Goal: Task Accomplishment & Management: Use online tool/utility

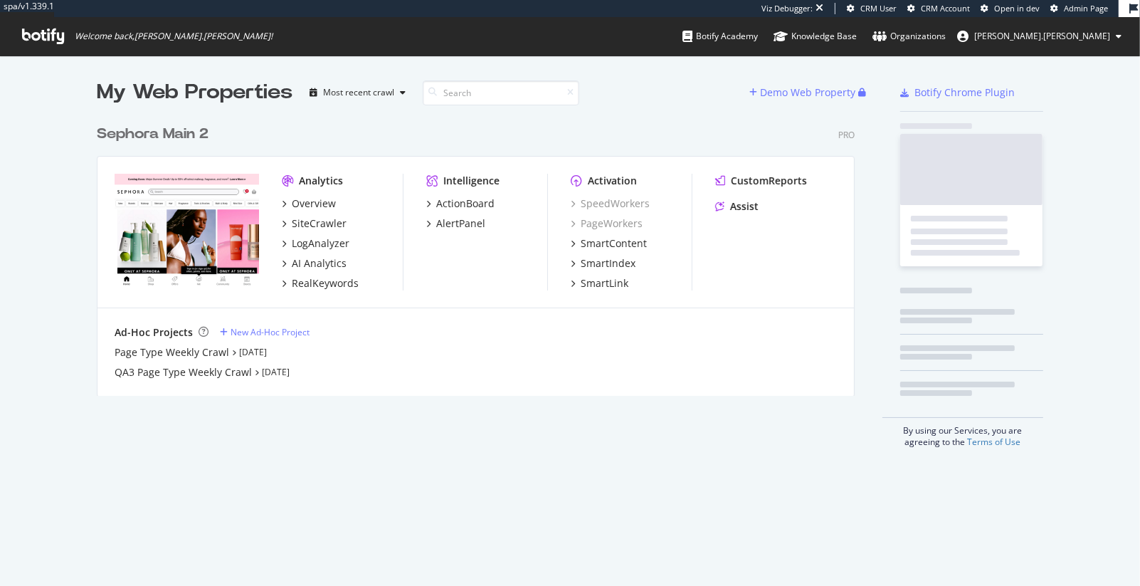
scroll to position [289, 769]
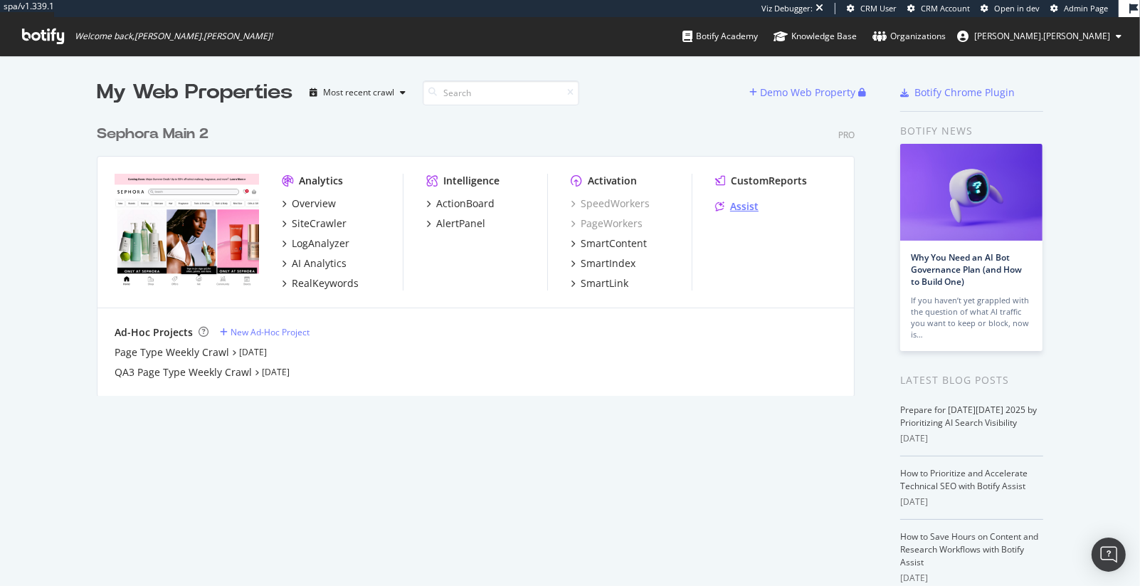
click at [754, 206] on div "Assist" at bounding box center [744, 206] width 28 height 14
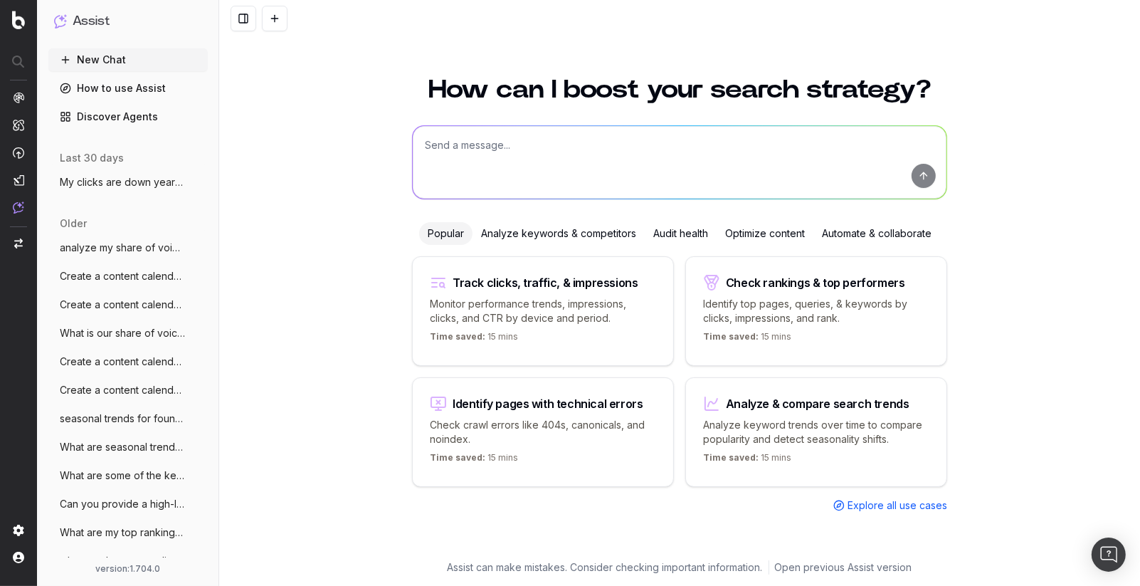
click at [465, 147] on textarea at bounding box center [680, 162] width 534 height 73
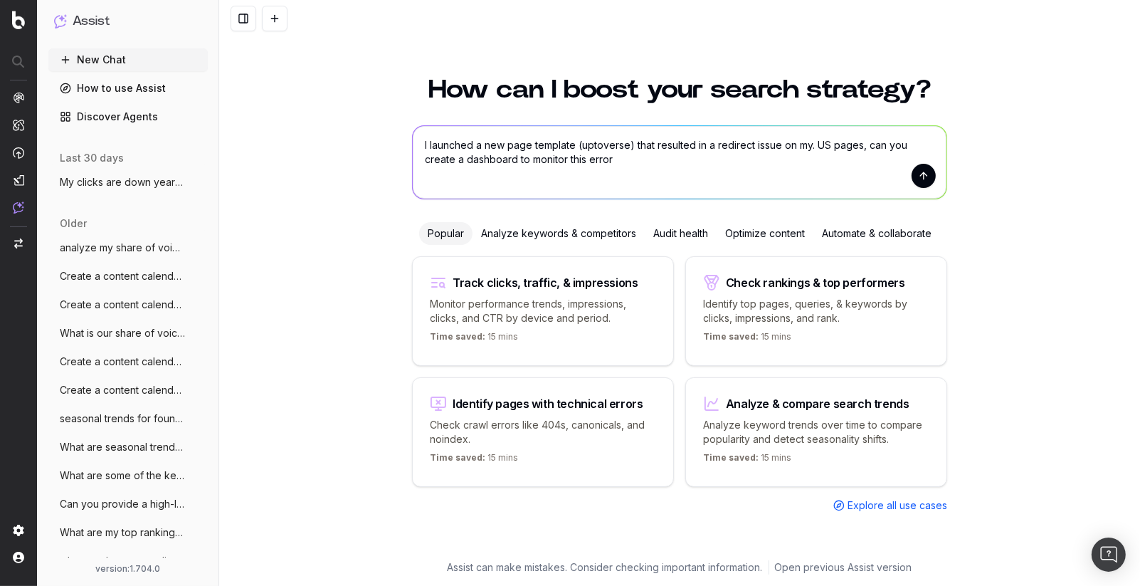
type textarea "I launched a new page template (uptoverse) that resulted in a redirect issue on…"
click at [934, 179] on button "submit" at bounding box center [924, 176] width 24 height 24
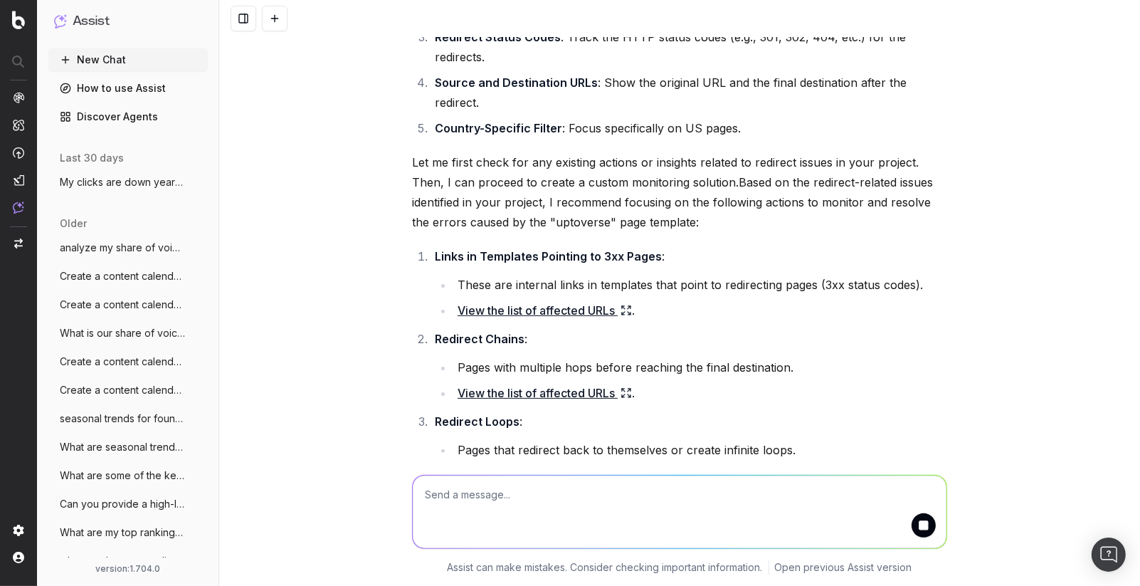
scroll to position [245, 0]
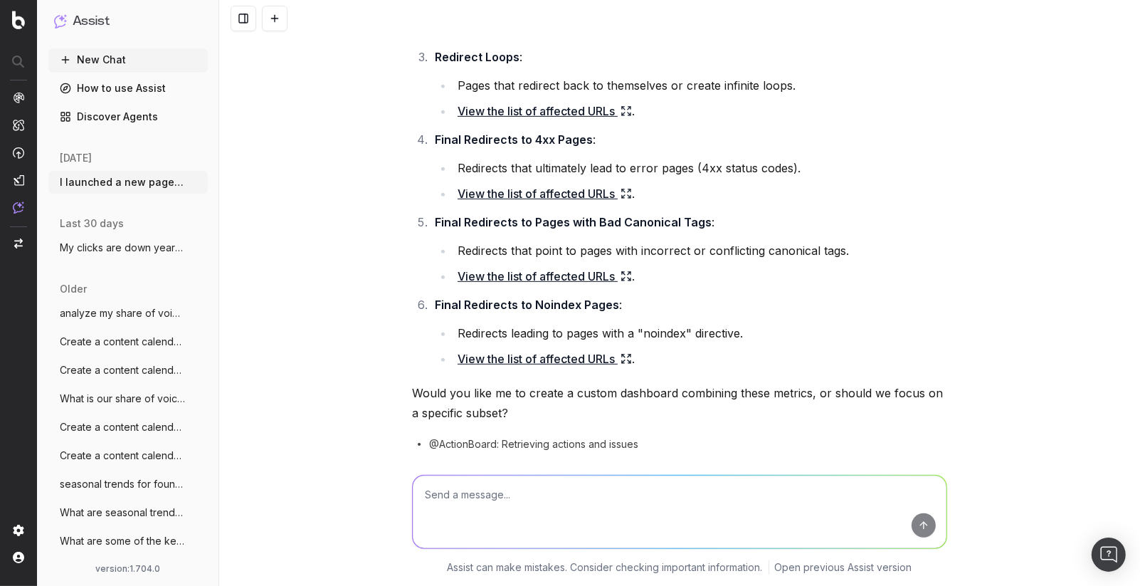
scroll to position [626, 0]
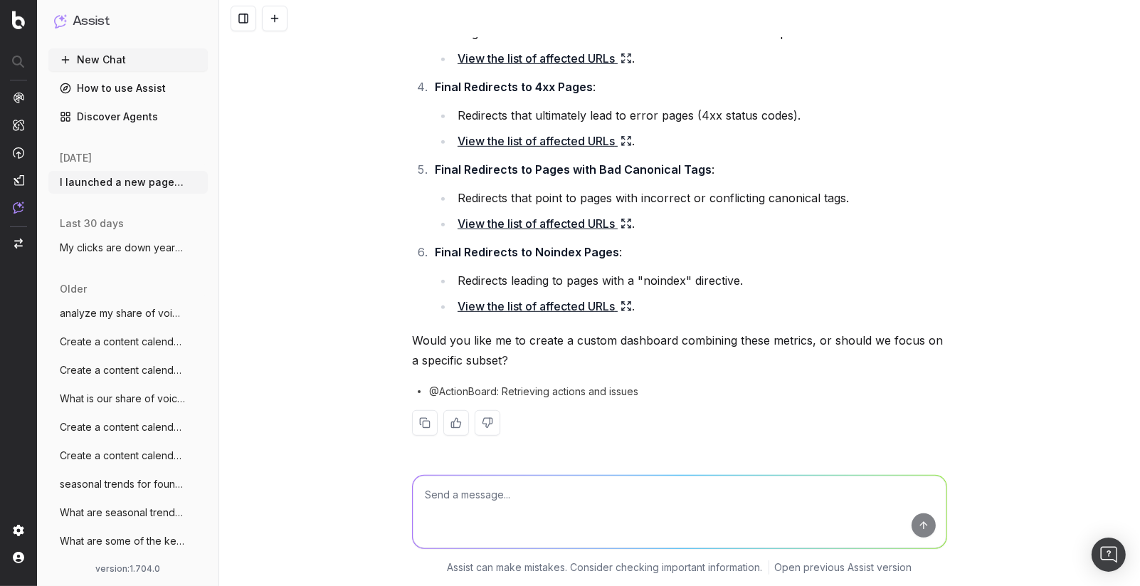
click at [549, 476] on textarea at bounding box center [680, 511] width 534 height 73
type textarea "yes"
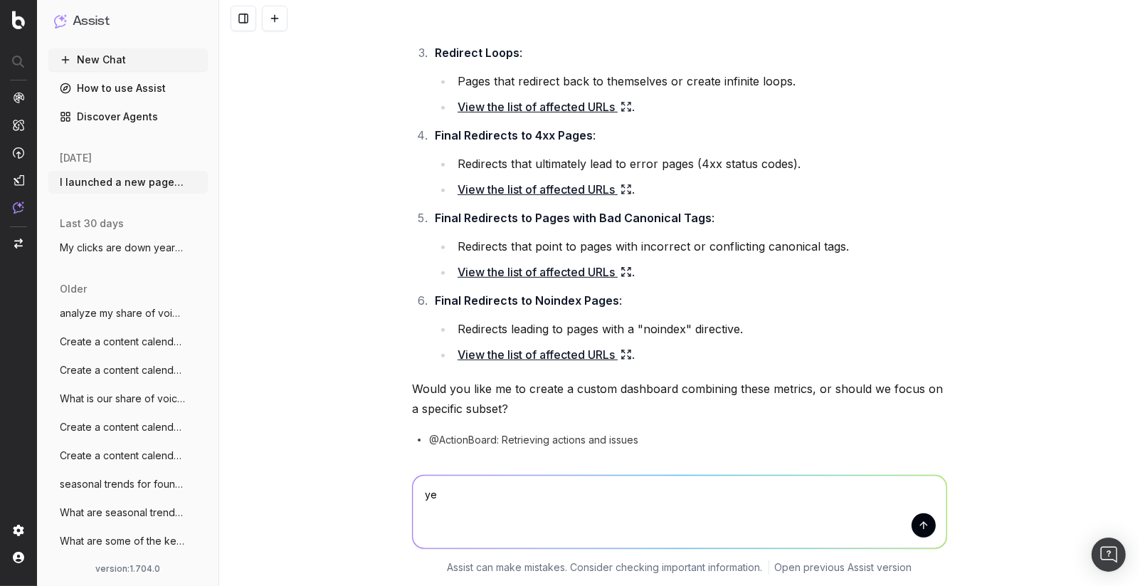
type textarea "yes"
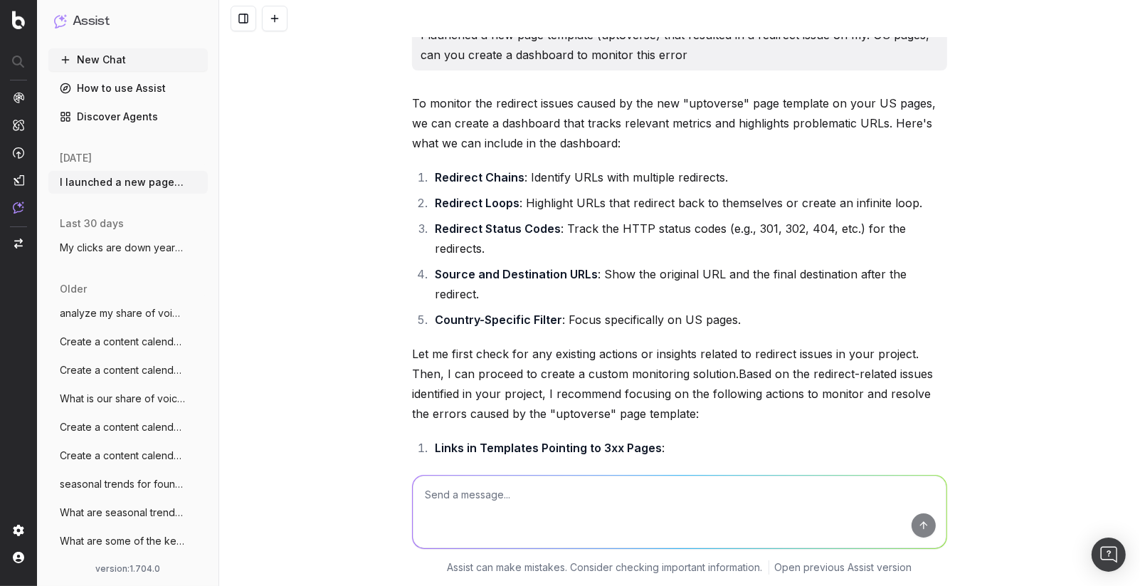
scroll to position [0, 0]
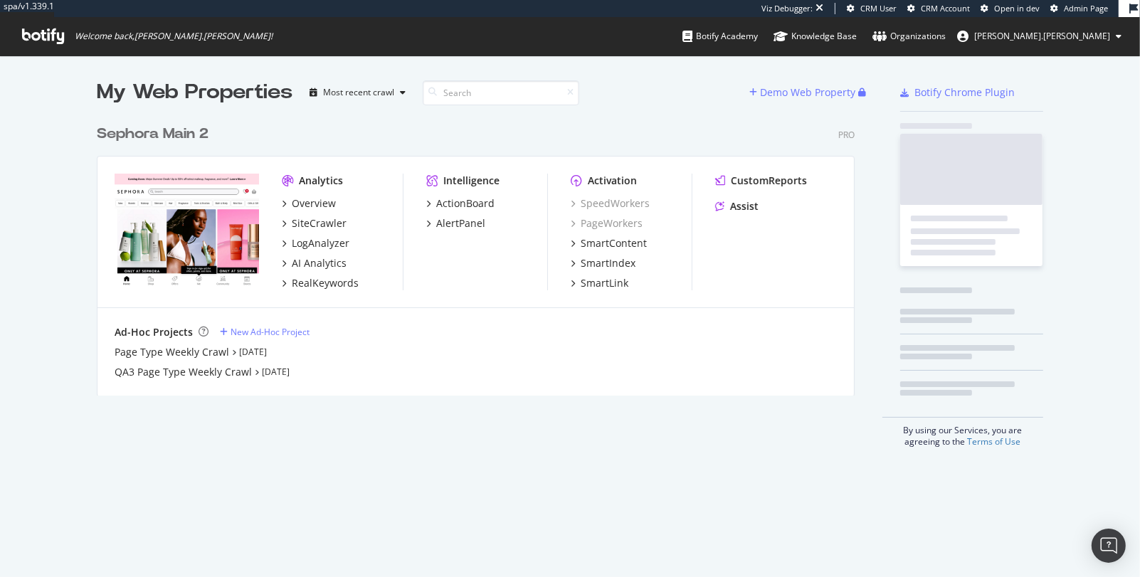
scroll to position [289, 769]
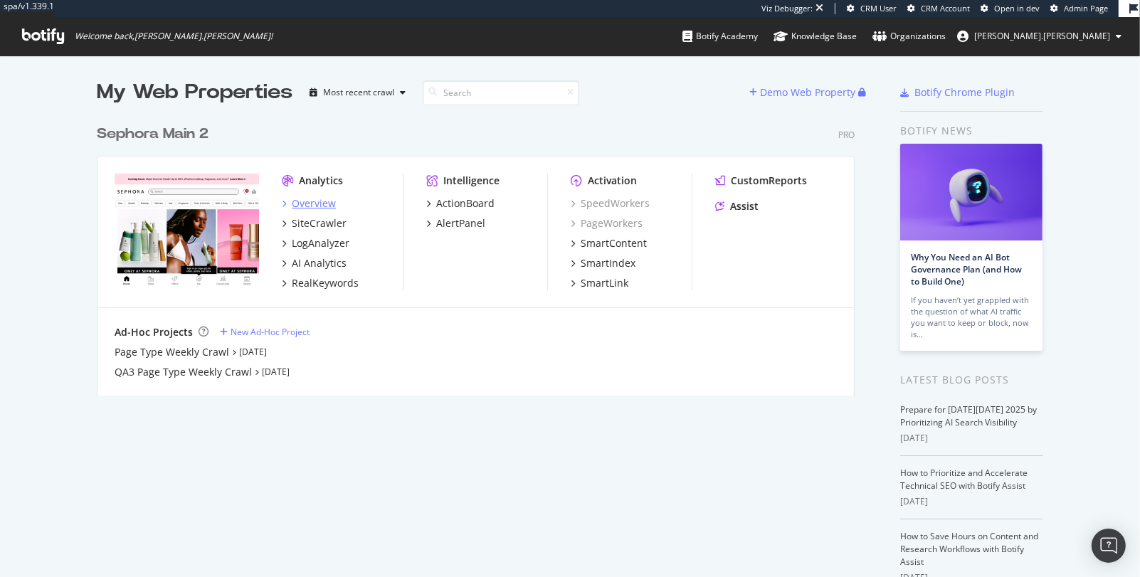
click at [310, 207] on div "Overview" at bounding box center [314, 203] width 44 height 14
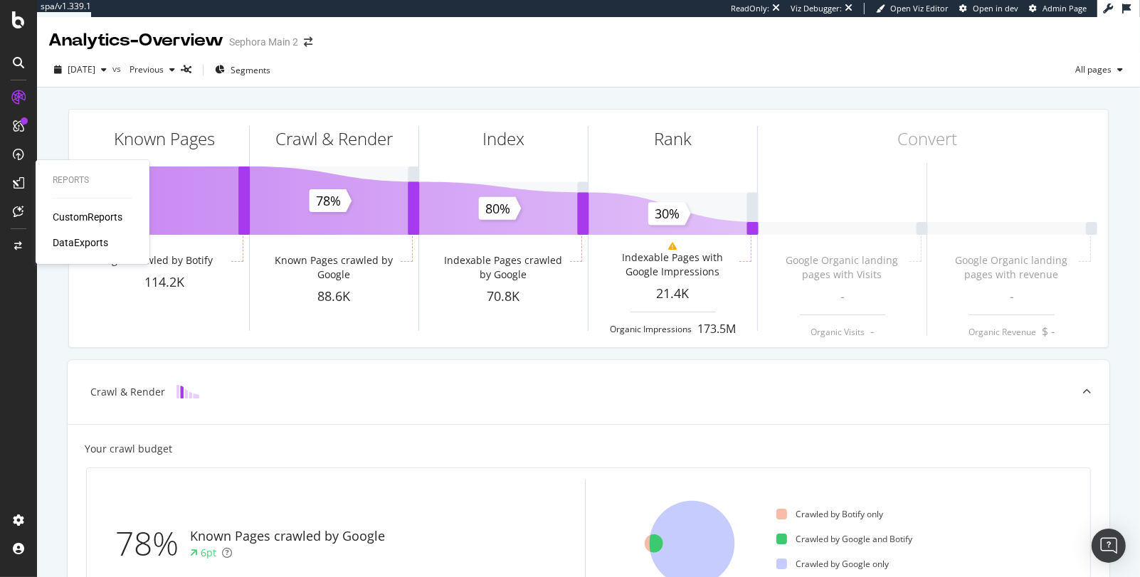
click at [86, 214] on div "CustomReports" at bounding box center [88, 217] width 70 height 14
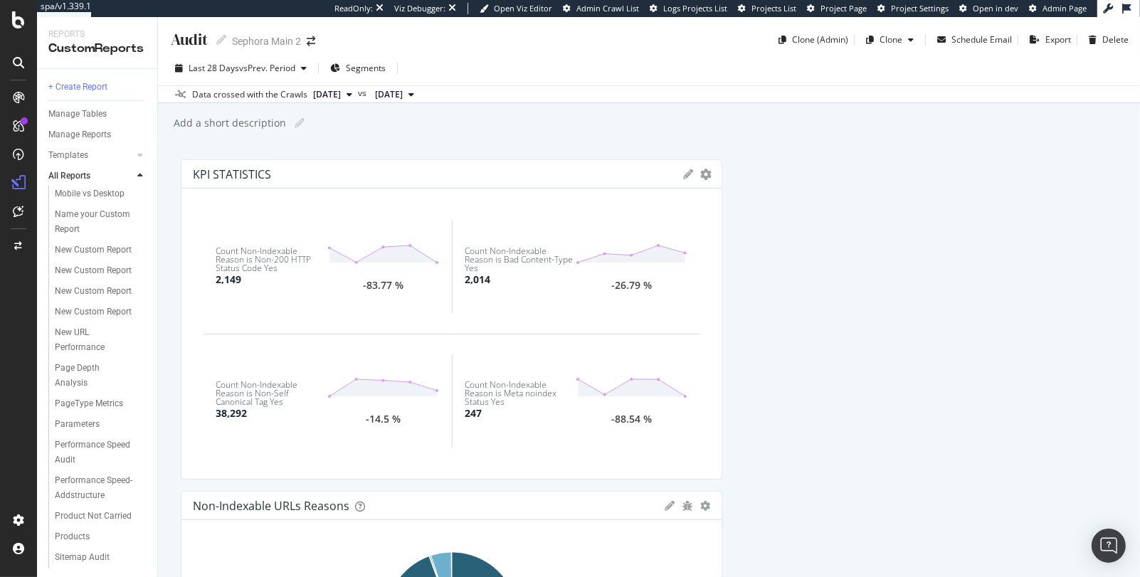
scroll to position [545, 0]
click at [105, 238] on div "New Custom Report" at bounding box center [93, 245] width 77 height 15
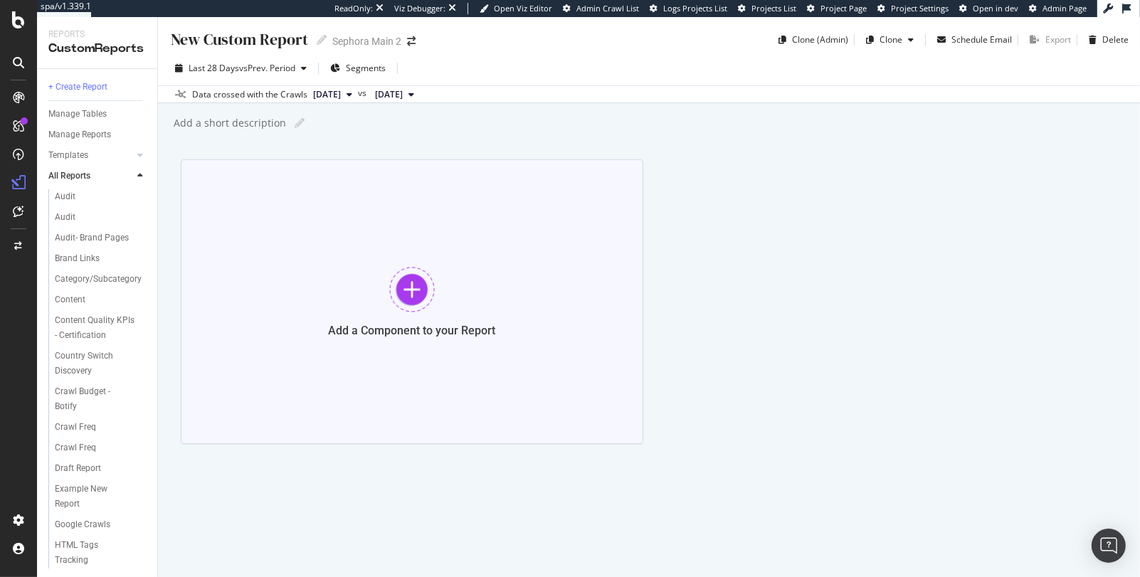
click at [409, 290] on div at bounding box center [412, 290] width 46 height 46
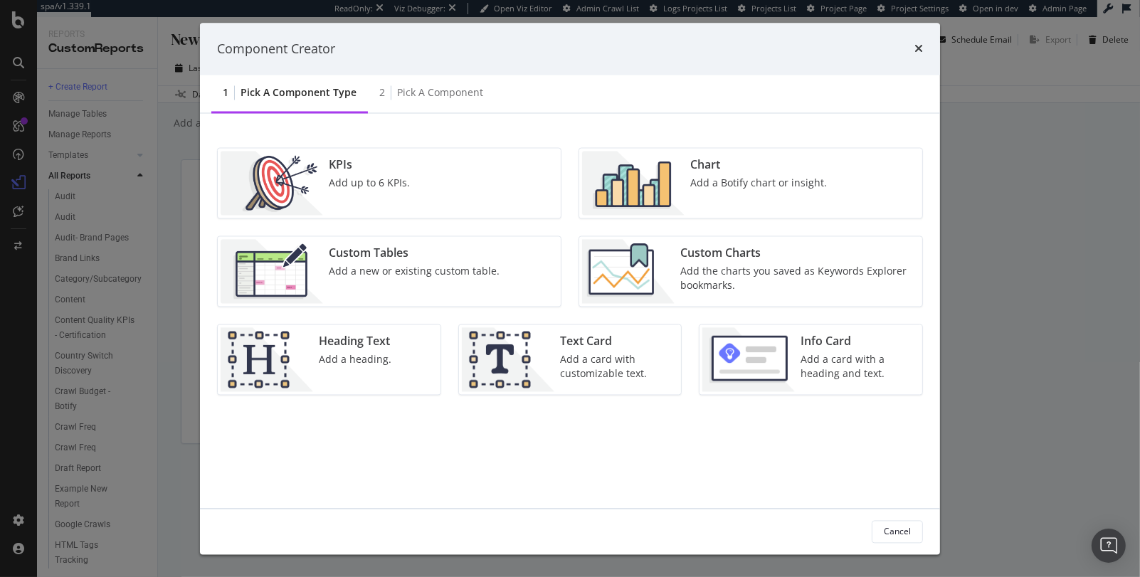
click at [410, 278] on div "Add a new or existing custom table." at bounding box center [414, 272] width 171 height 14
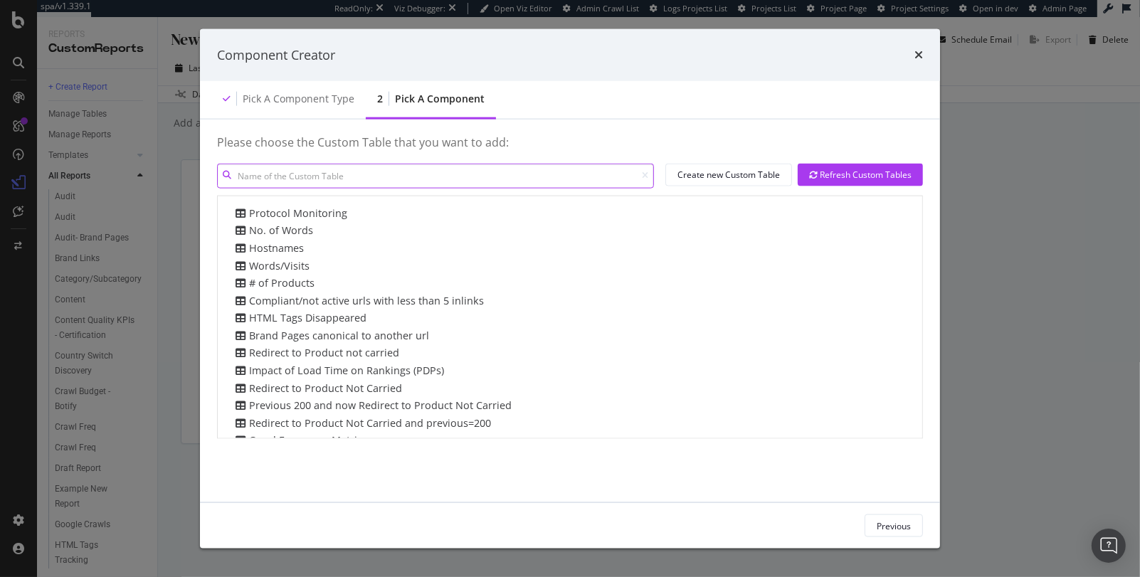
click at [482, 177] on input "modal" at bounding box center [435, 175] width 437 height 25
click at [916, 53] on icon "times" at bounding box center [918, 54] width 9 height 11
